Goal: Transaction & Acquisition: Purchase product/service

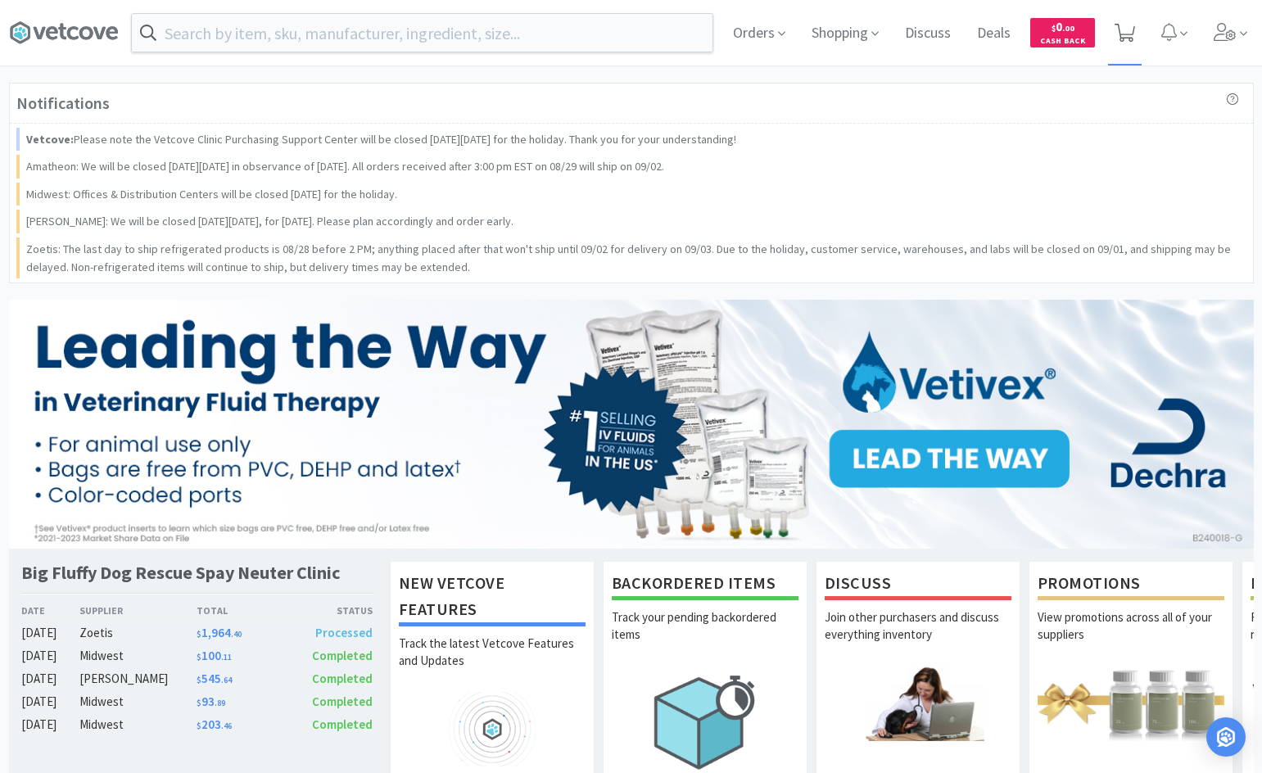
click at [1124, 37] on icon at bounding box center [1125, 33] width 20 height 18
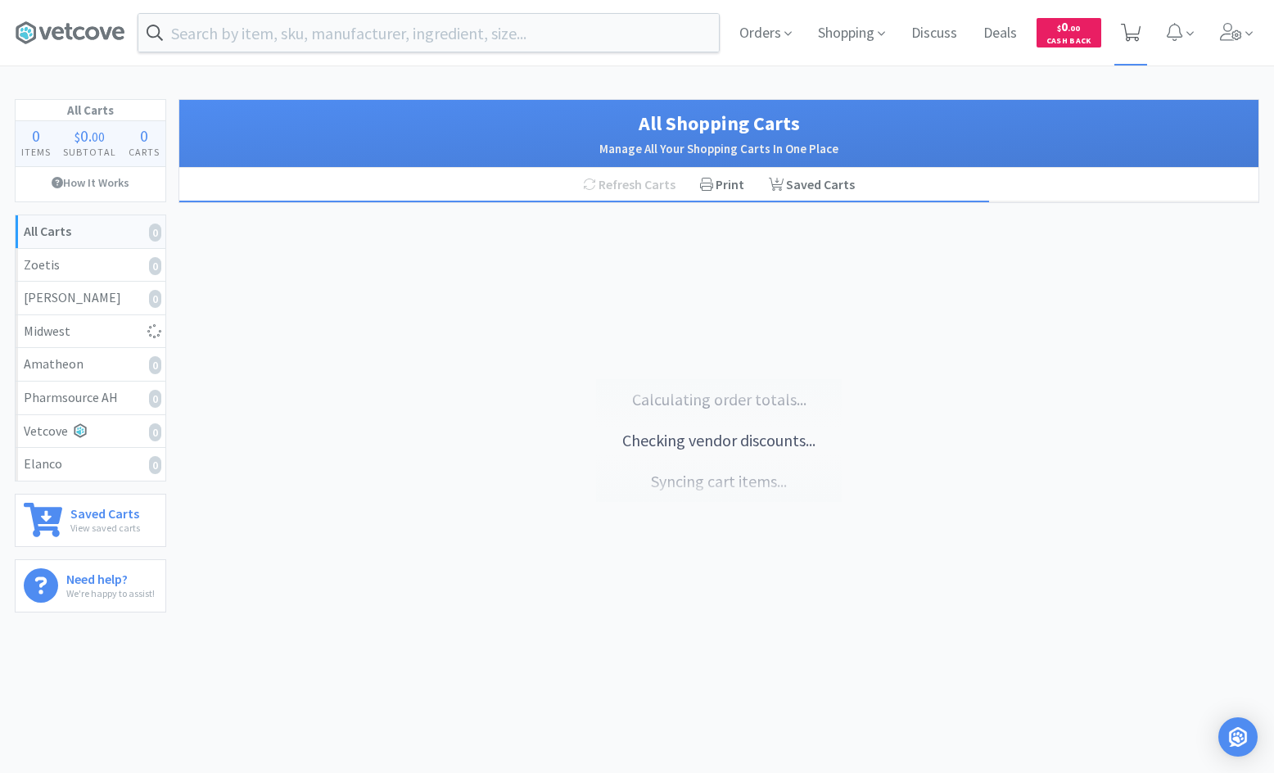
select select "1"
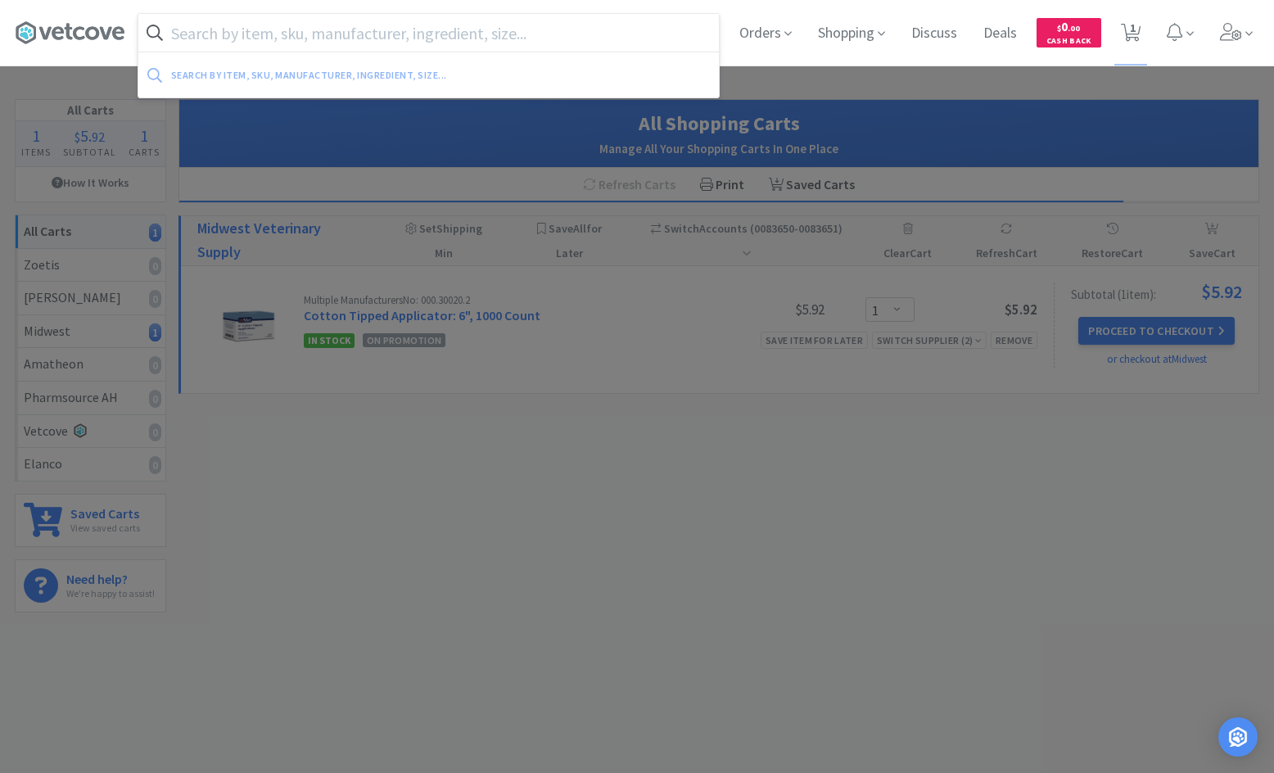
click at [600, 34] on input "text" at bounding box center [428, 33] width 581 height 38
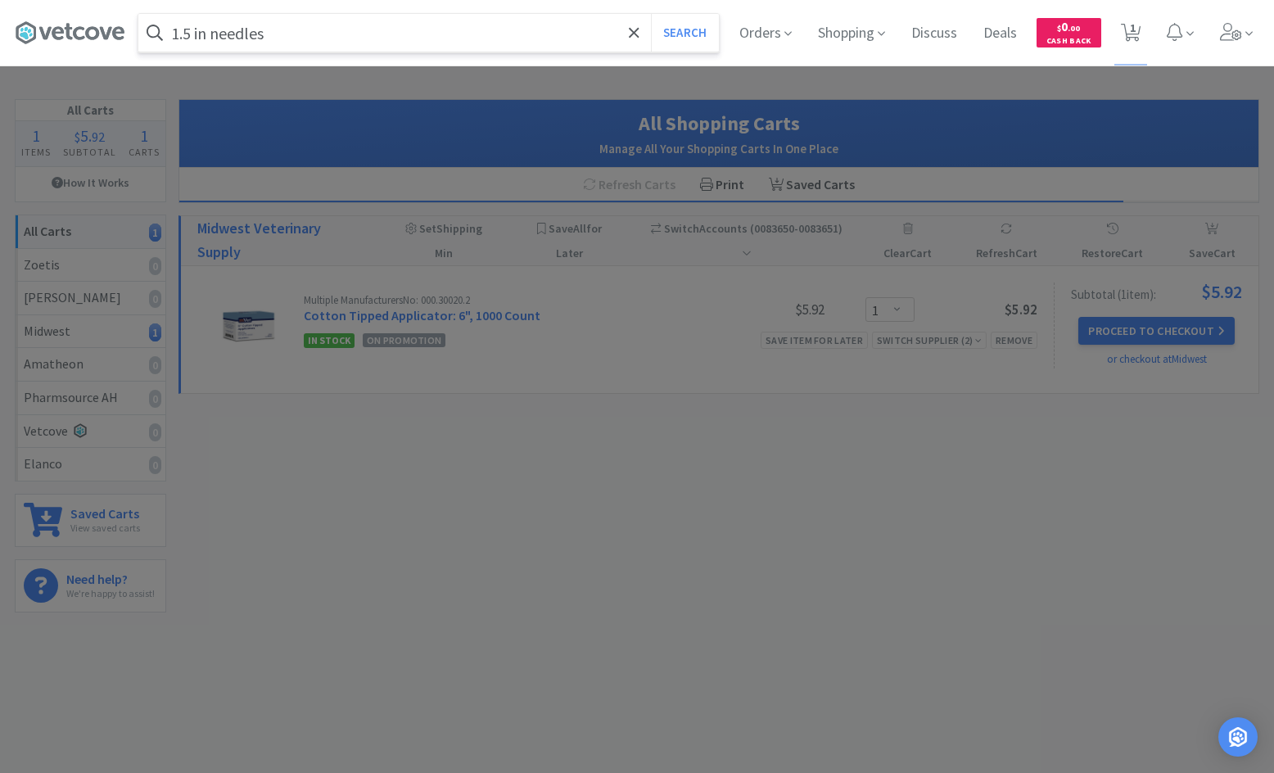
type input "1.5 in needles"
click at [651, 14] on button "Search" at bounding box center [685, 33] width 68 height 38
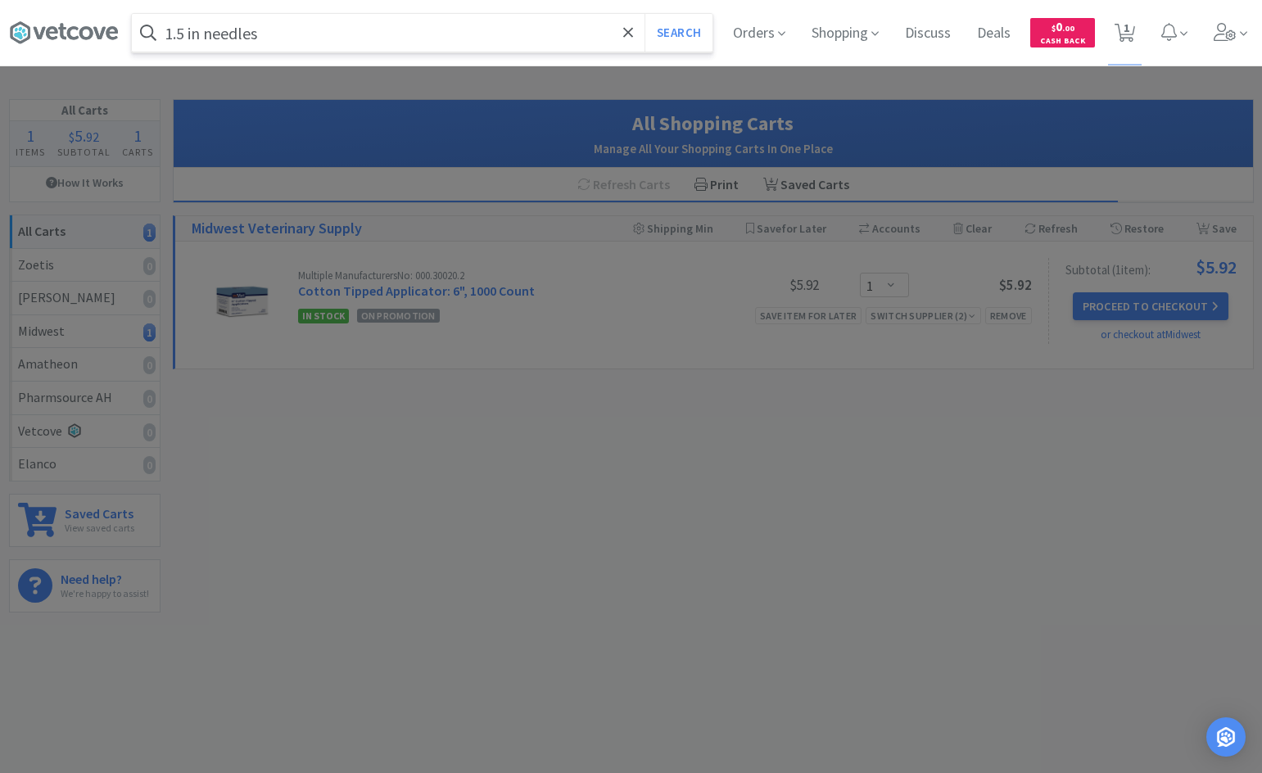
select select "1"
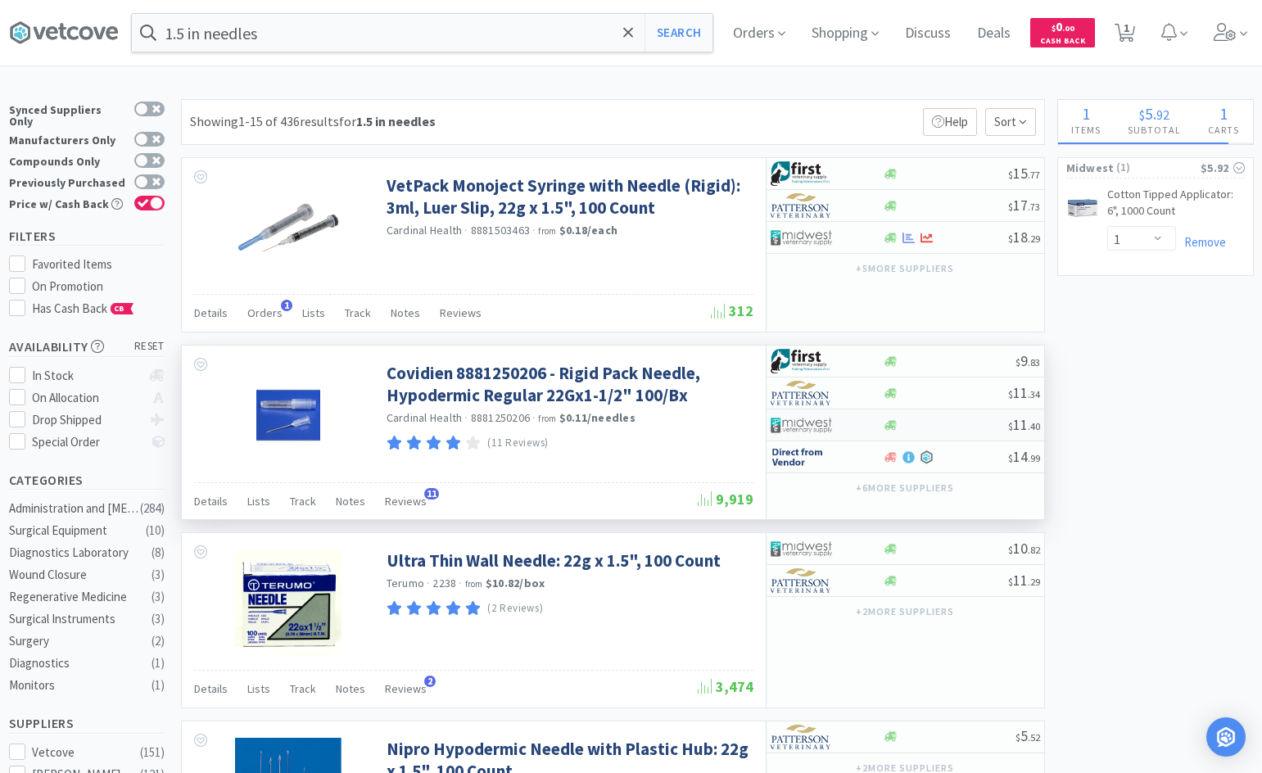
click at [833, 423] on div at bounding box center [816, 425] width 90 height 28
select select "1"
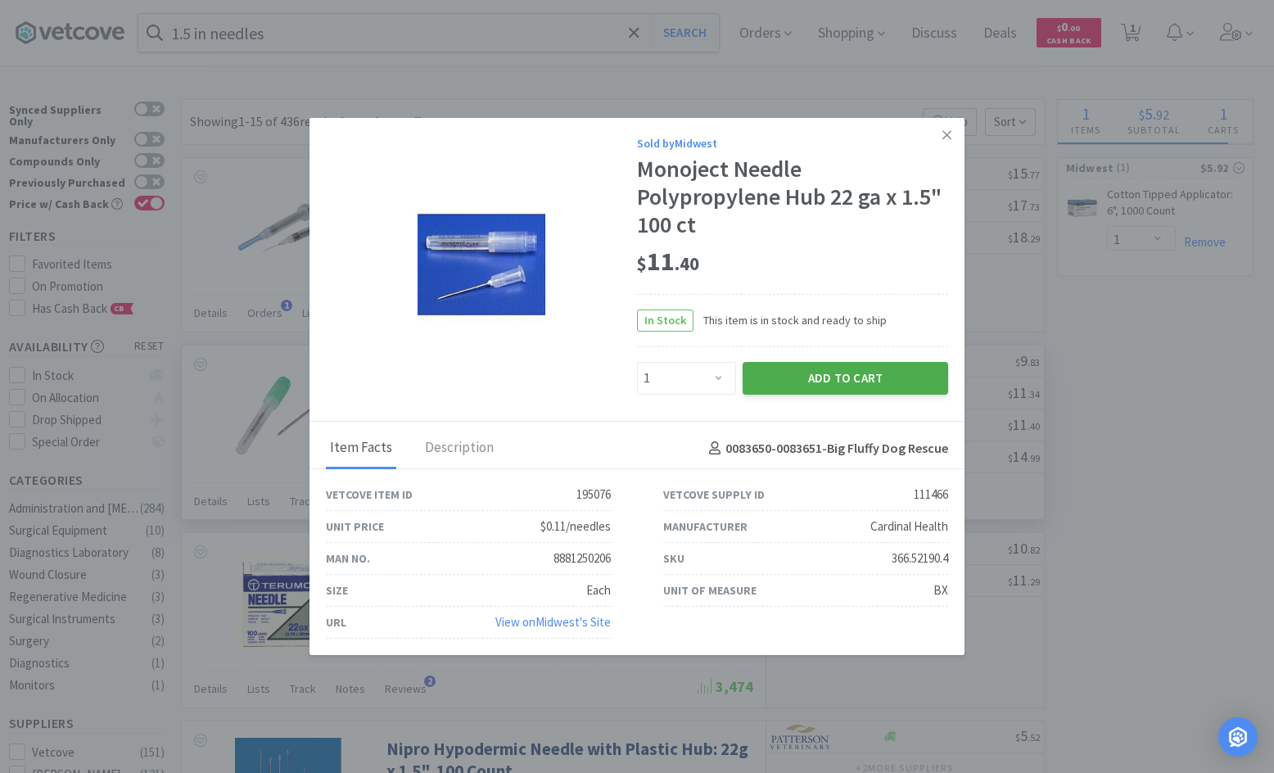
click at [764, 372] on button "Add to Cart" at bounding box center [846, 378] width 206 height 33
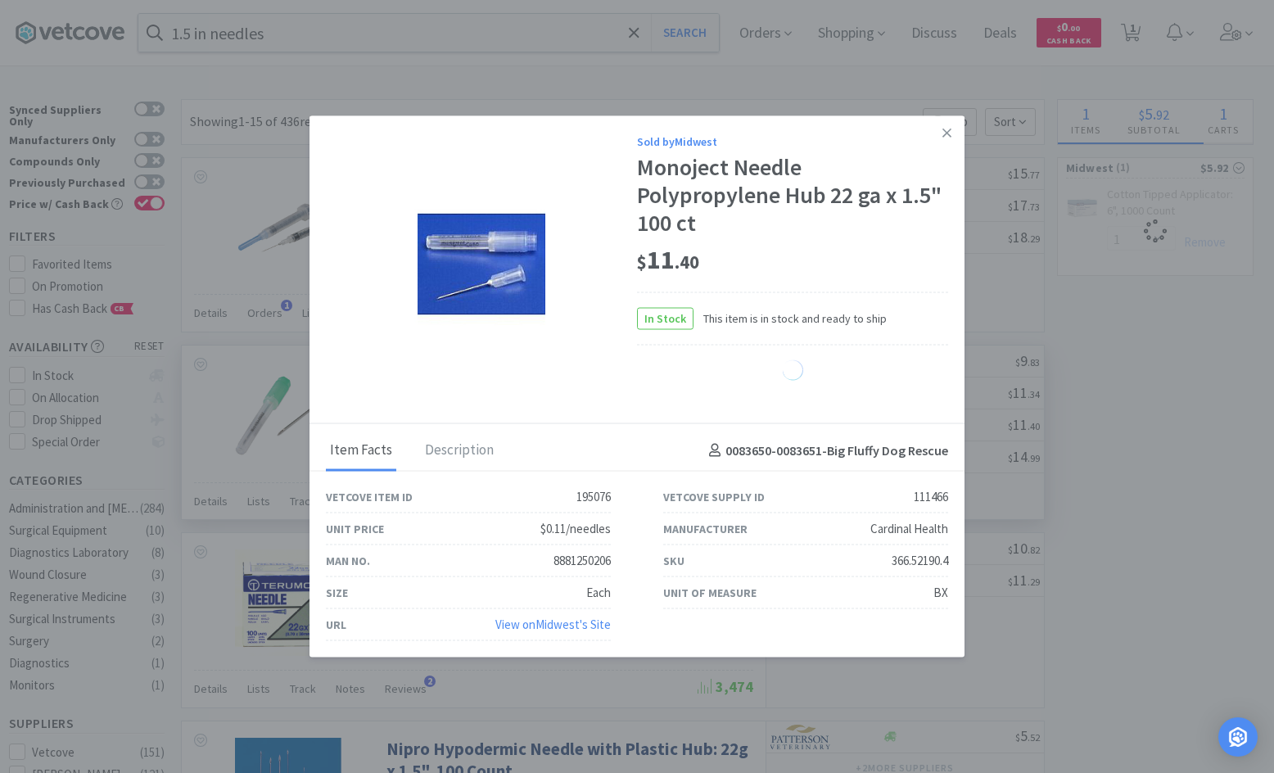
select select "1"
